Goal: Task Accomplishment & Management: Manage account settings

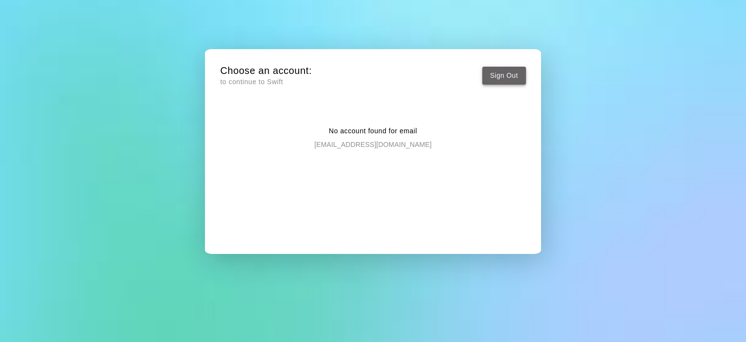
click at [512, 79] on button "Sign Out" at bounding box center [505, 76] width 44 height 18
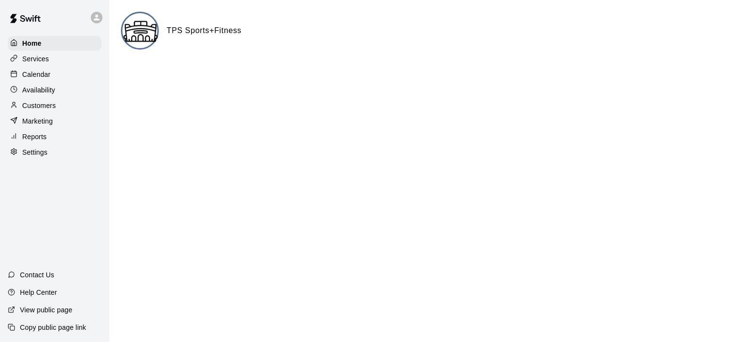
click at [97, 16] on icon at bounding box center [97, 18] width 6 height 6
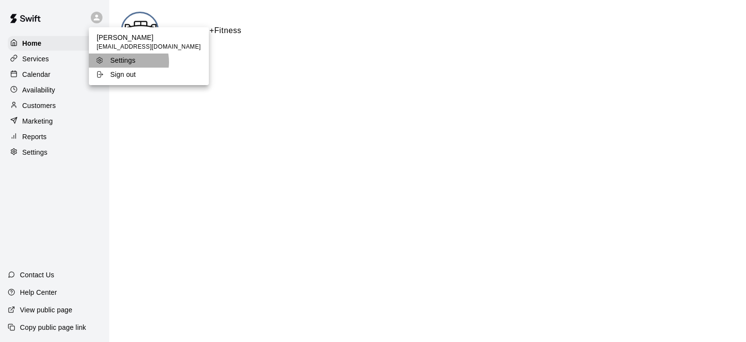
click at [120, 62] on p "Settings" at bounding box center [122, 60] width 25 height 10
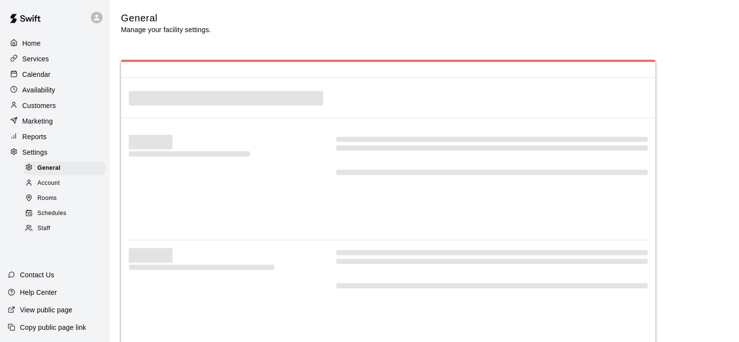
select select "**"
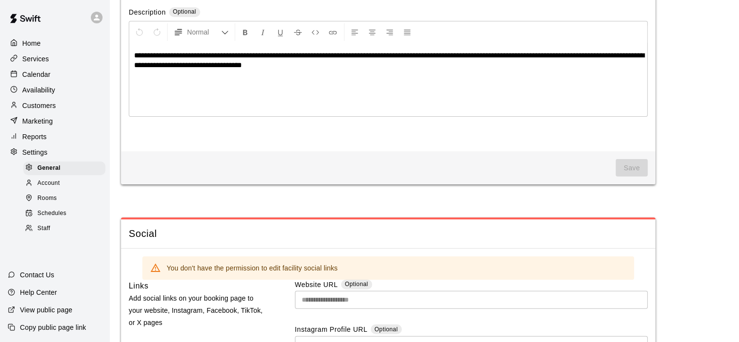
scroll to position [2343, 0]
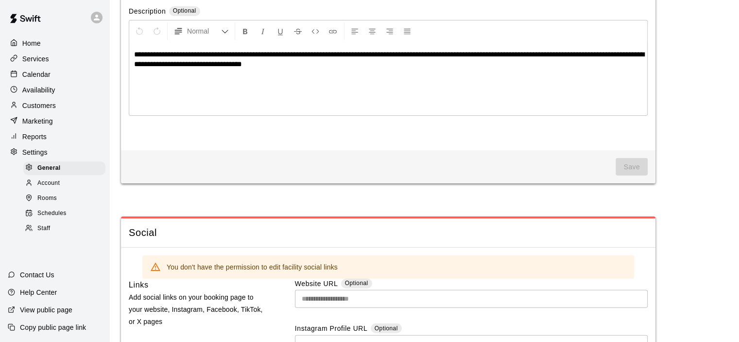
click at [49, 186] on span "Account" at bounding box center [48, 183] width 22 height 10
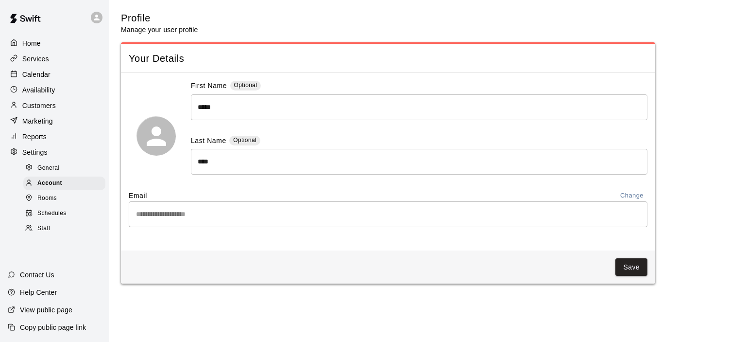
click at [685, 162] on div "**********" at bounding box center [428, 148] width 614 height 272
click at [60, 46] on div "Home" at bounding box center [55, 43] width 94 height 15
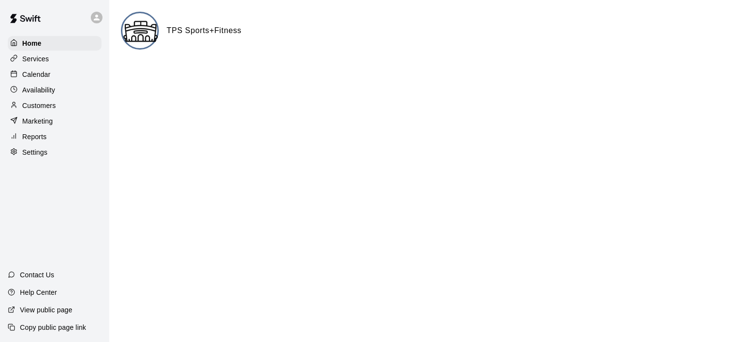
click at [42, 291] on p "Help Center" at bounding box center [38, 292] width 37 height 10
click at [103, 15] on div at bounding box center [99, 17] width 20 height 19
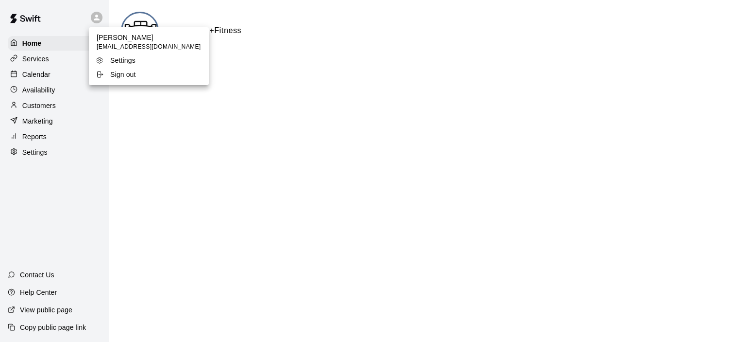
click at [116, 76] on p "Sign out" at bounding box center [123, 74] width 26 height 10
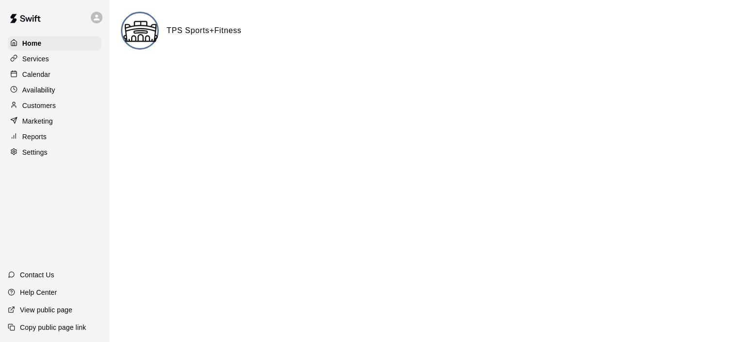
click at [47, 62] on p "Services" at bounding box center [35, 59] width 27 height 10
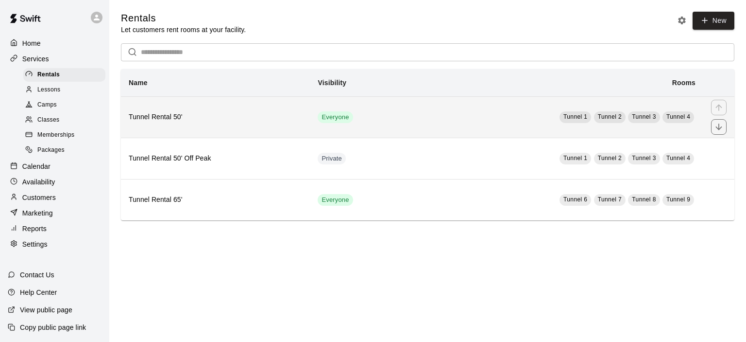
click at [574, 116] on span "Tunnel 1" at bounding box center [576, 116] width 24 height 7
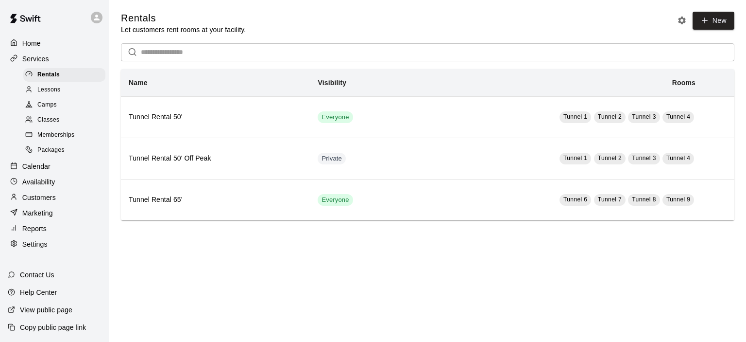
click at [96, 14] on icon at bounding box center [96, 17] width 9 height 9
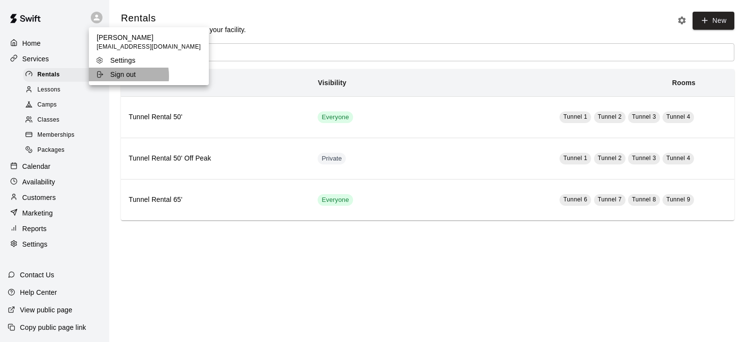
click at [114, 76] on p "Sign out" at bounding box center [123, 74] width 26 height 10
